Goal: Task Accomplishment & Management: Complete application form

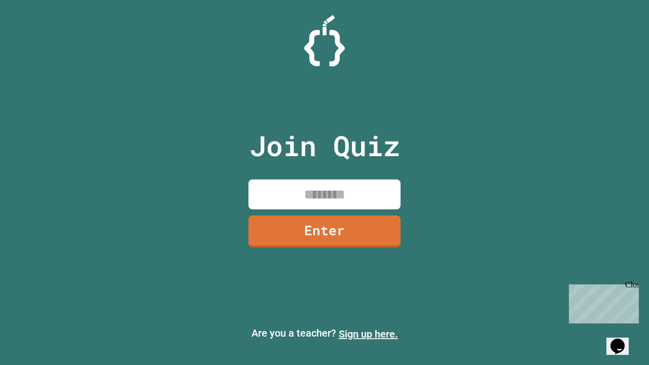
click at [368, 334] on link "Sign up here." at bounding box center [368, 334] width 59 height 12
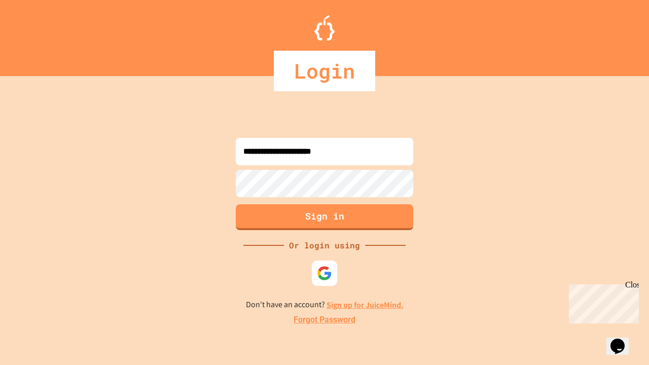
type input "**********"
